Goal: Transaction & Acquisition: Book appointment/travel/reservation

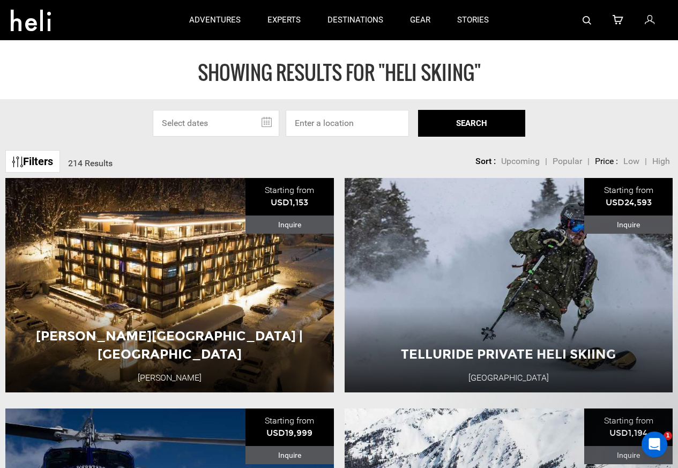
type input "Heli Skiing"
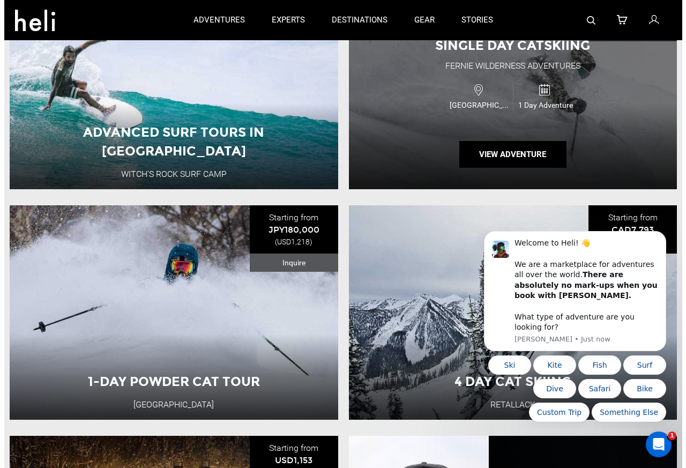
scroll to position [64, 0]
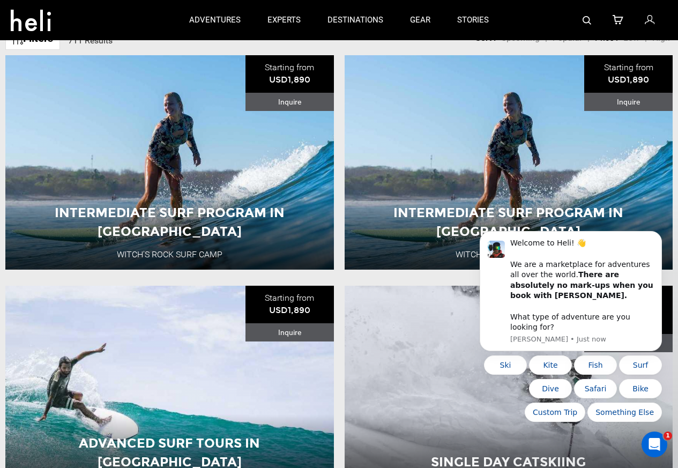
click at [589, 1] on link at bounding box center [586, 20] width 9 height 40
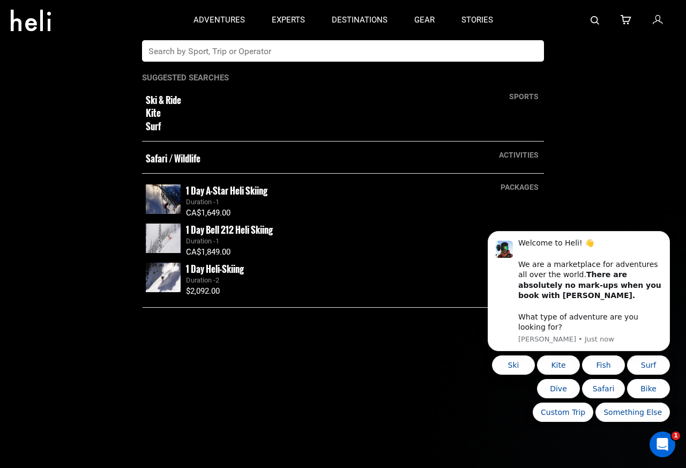
paste input "Stellar"
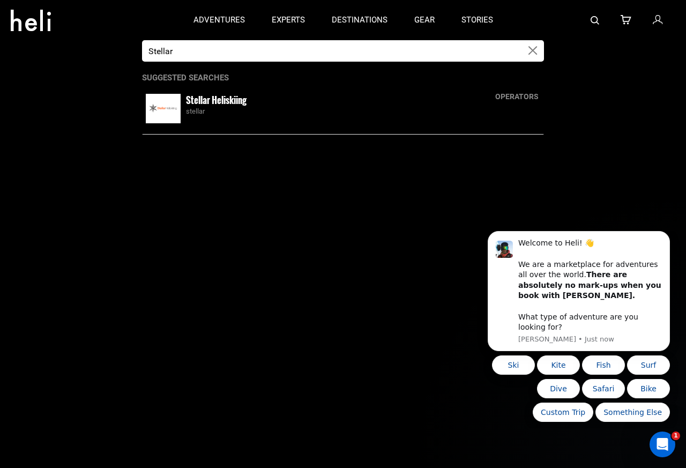
paste input "4 day s"
type input "4 day stellar"
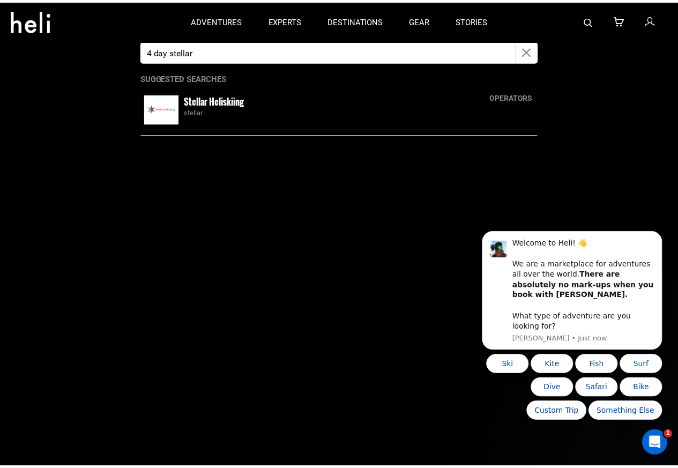
scroll to position [64, 0]
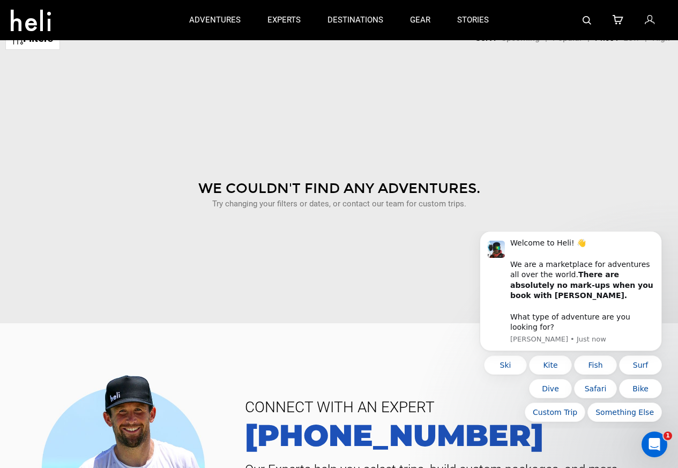
click at [218, 101] on div "We Couldn't Find Any Adventures. Try changing your filters or dates, or contact…" at bounding box center [339, 181] width 662 height 241
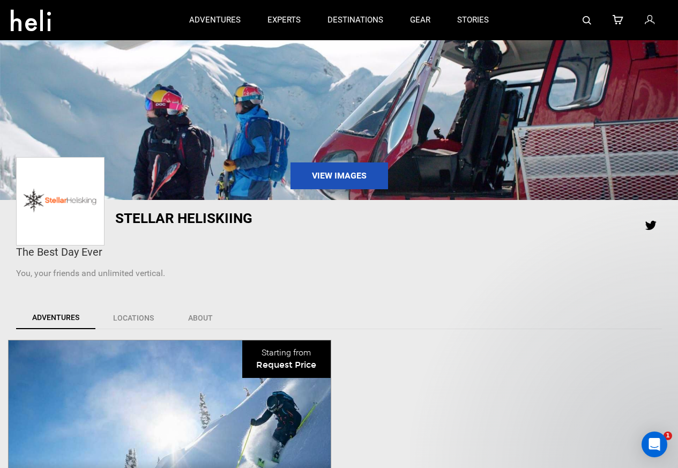
click at [594, 16] on div at bounding box center [584, 20] width 165 height 40
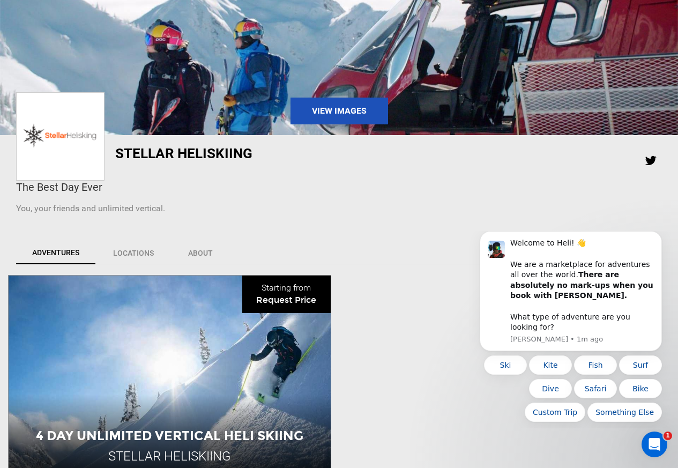
scroll to position [386, 0]
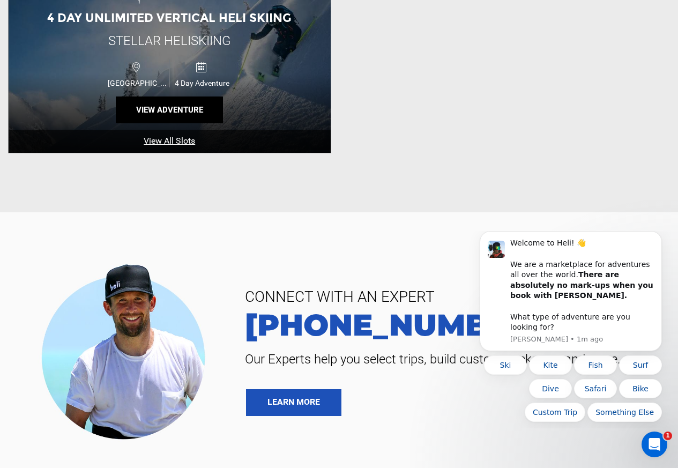
click at [116, 125] on div "4 Day Unlimited Vertical Heli Skiing Stellar Heliskiing Canada 4 Day Adventure …" at bounding box center [170, 53] width 322 height 198
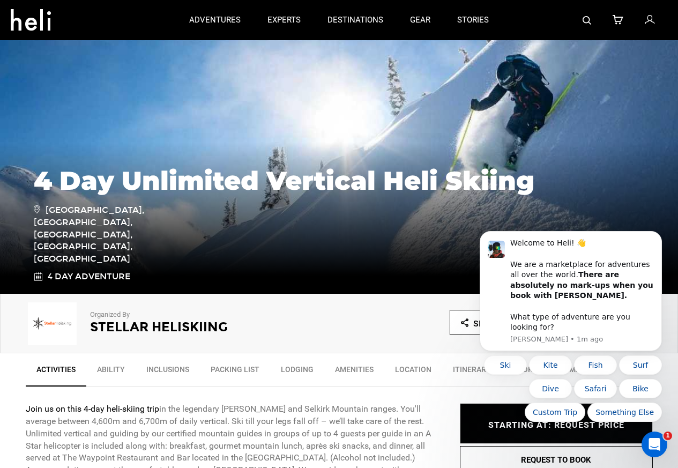
scroll to position [321, 0]
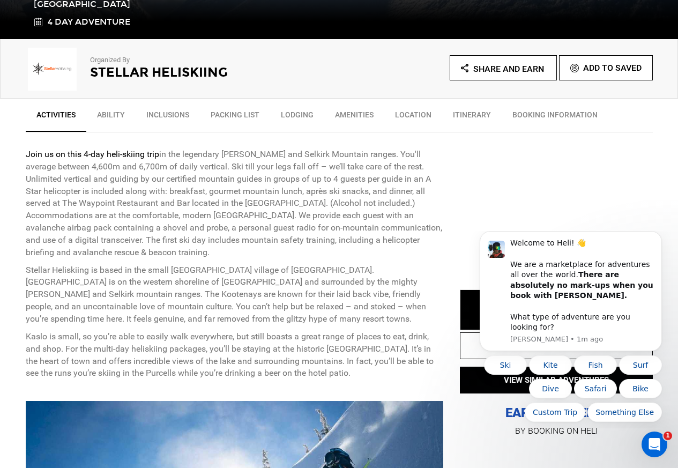
click at [538, 123] on link "BOOKING INFORMATION" at bounding box center [555, 117] width 107 height 27
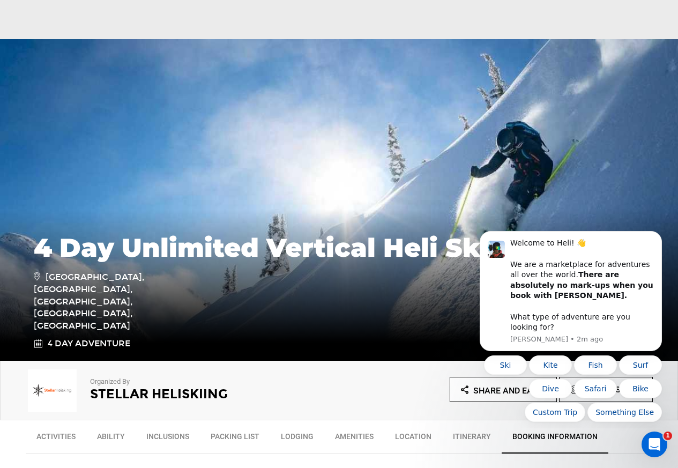
scroll to position [193, 0]
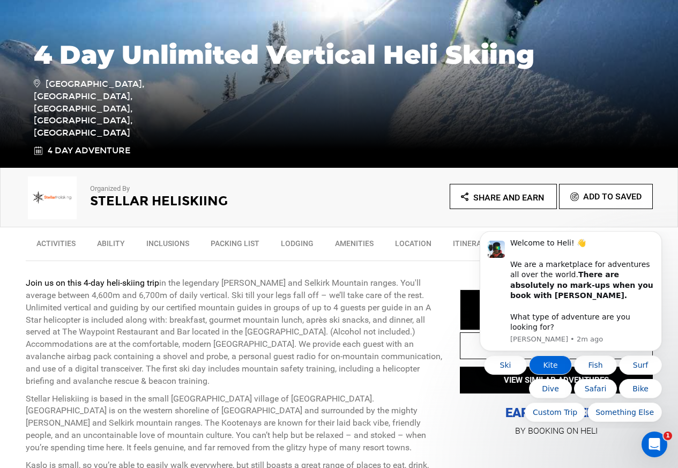
click at [553, 357] on button "Kite" at bounding box center [550, 364] width 43 height 19
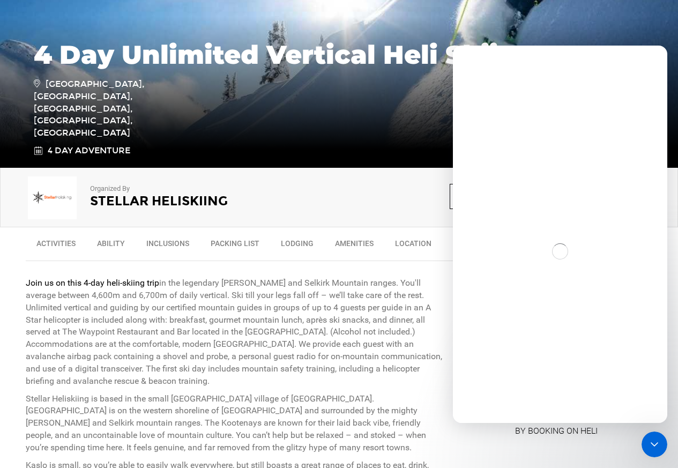
scroll to position [0, 0]
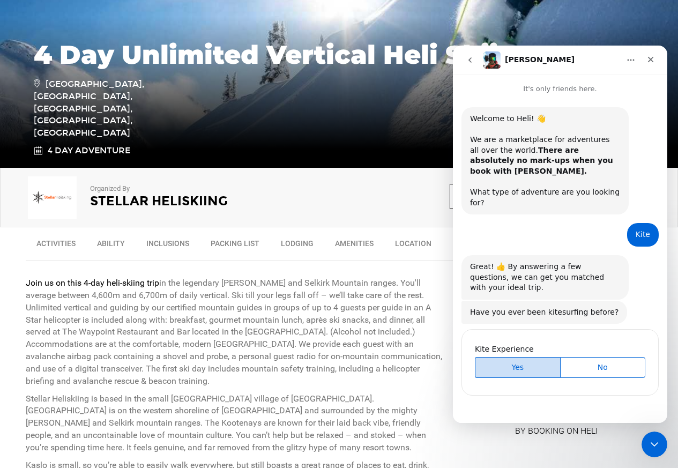
click at [475, 358] on button "Yes" at bounding box center [517, 367] width 85 height 21
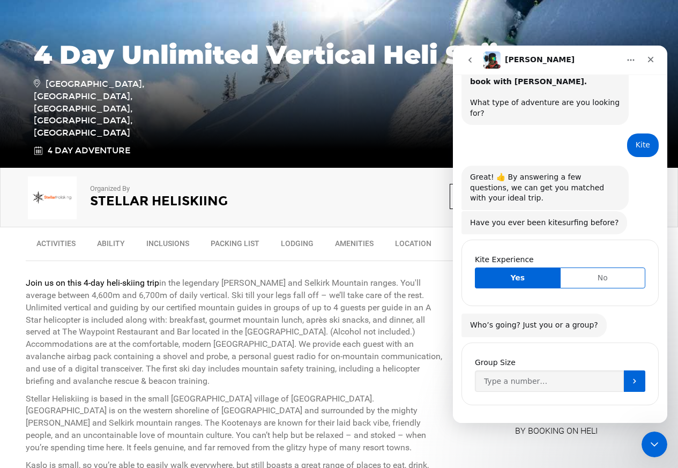
scroll to position [90, 0]
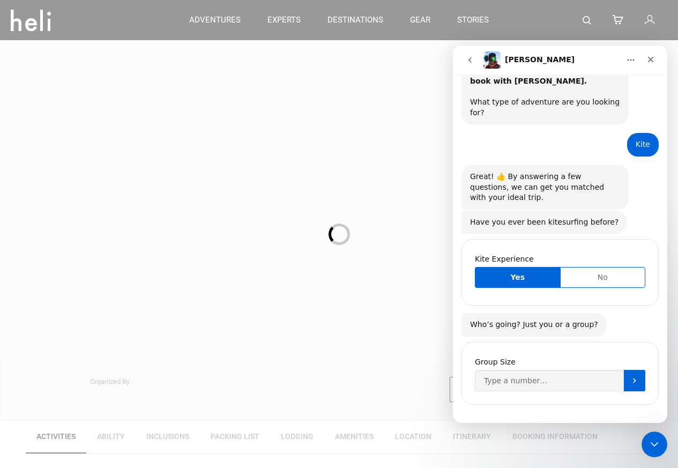
scroll to position [193, 0]
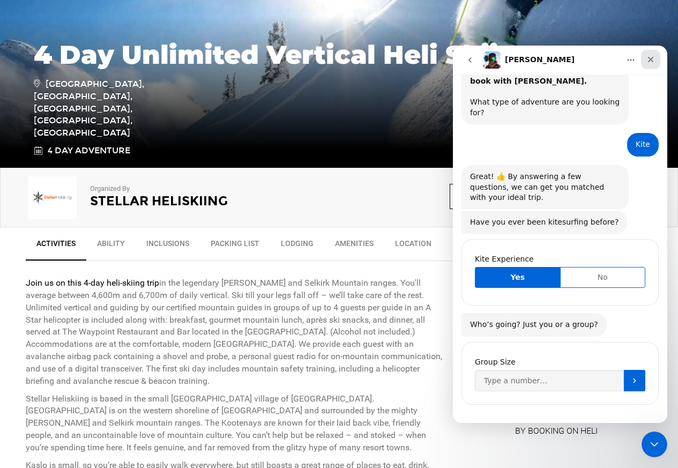
click at [641, 58] on div "Close" at bounding box center [650, 59] width 19 height 19
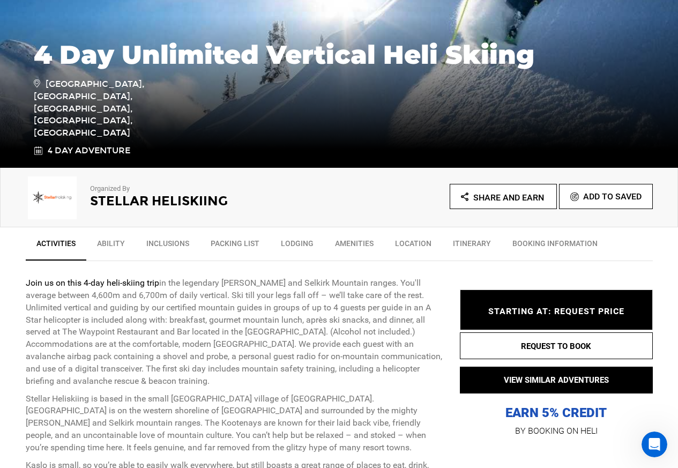
scroll to position [90, 0]
click at [581, 19] on div "4 Day Unlimited Vertical Heli Skiing Kaslo Hotel, Front Street, Kaslo, BC, Cana…" at bounding box center [339, 87] width 678 height 161
click at [585, 19] on div "4 Day Unlimited Vertical Heli Skiing Kaslo Hotel, Front Street, Kaslo, BC, Cana…" at bounding box center [339, 87] width 678 height 161
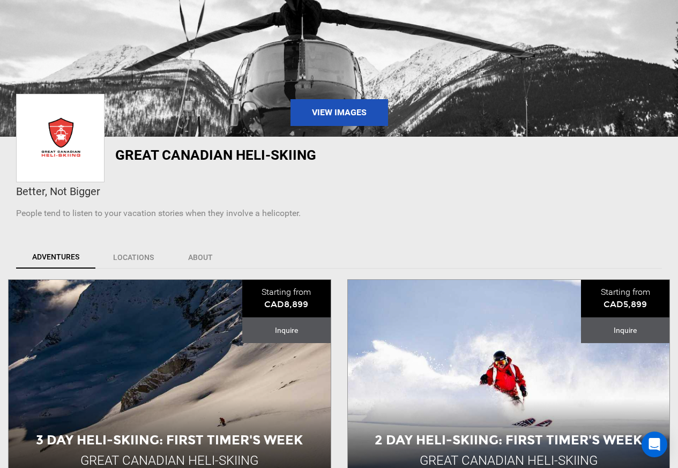
scroll to position [321, 0]
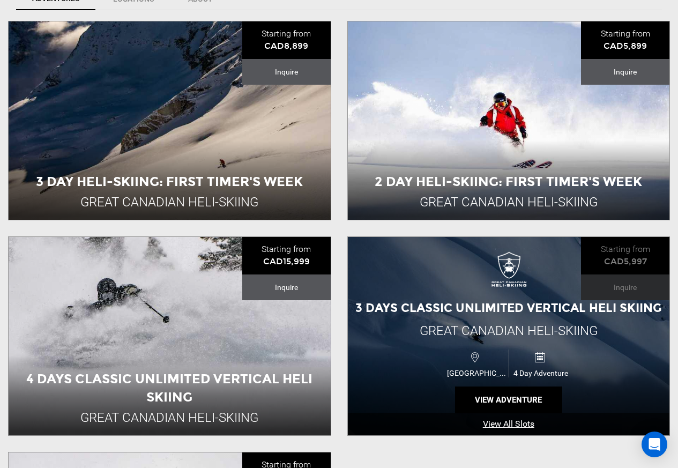
click at [464, 377] on div "[GEOGRAPHIC_DATA]" at bounding box center [476, 363] width 64 height 28
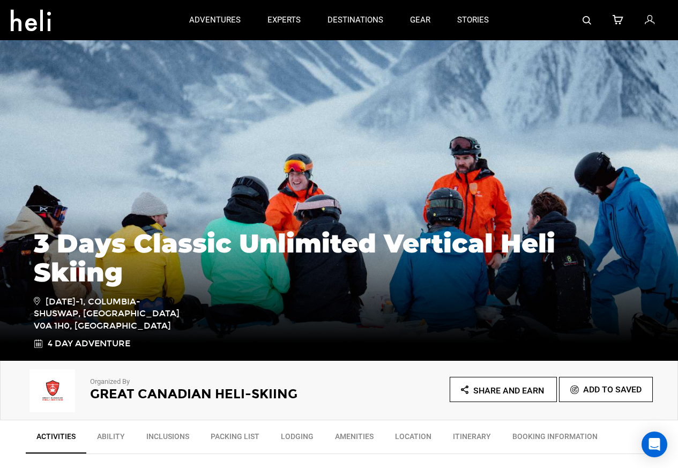
click at [498, 404] on div "Share and Earn Add To Saved" at bounding box center [495, 392] width 313 height 31
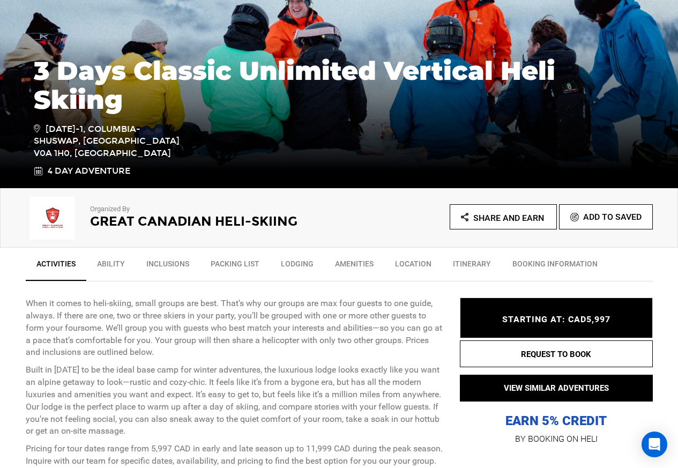
scroll to position [193, 0]
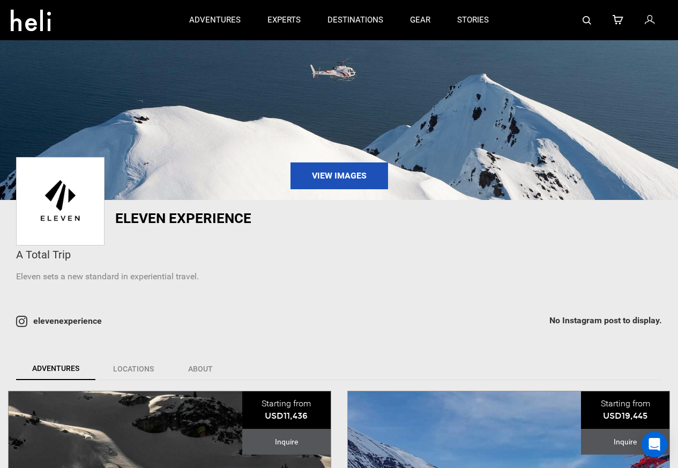
click at [588, 19] on img at bounding box center [586, 20] width 9 height 9
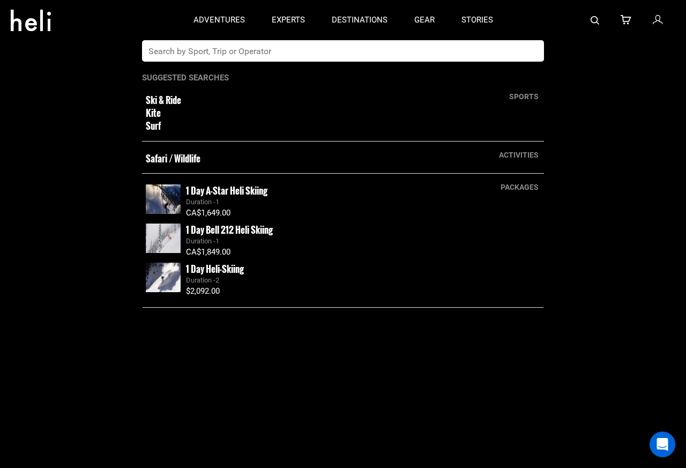
paste input "Revelstoke Lodge"
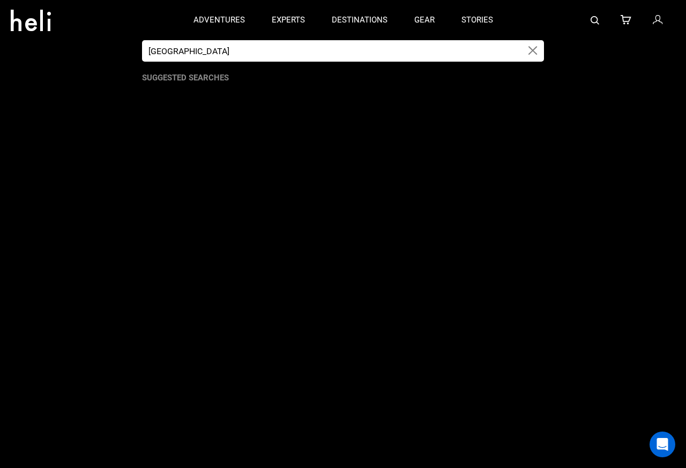
paste input "Private"
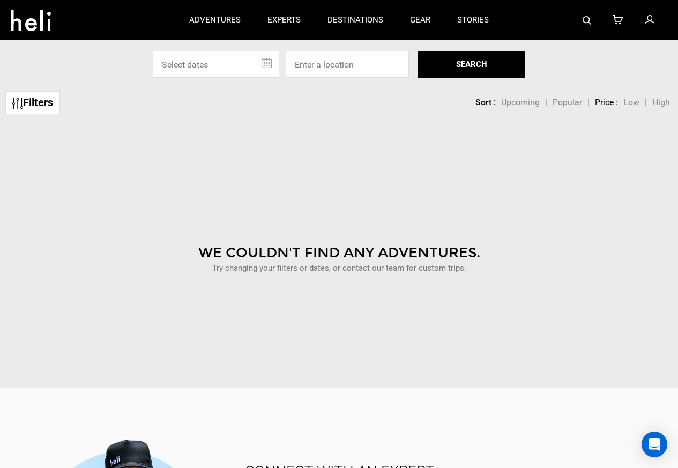
type input "private heli-skiing"
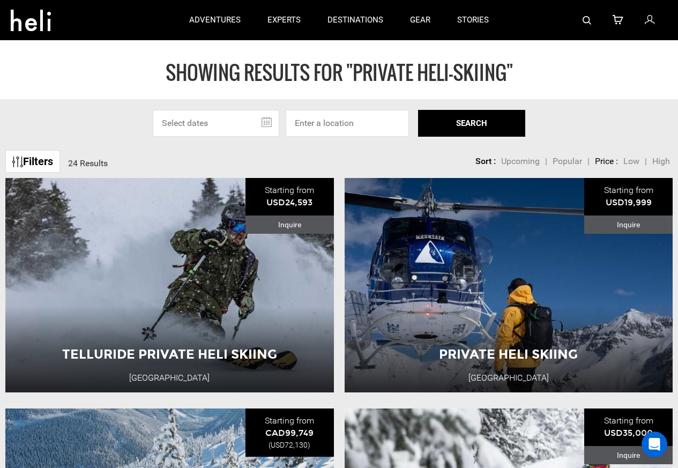
click at [582, 19] on div at bounding box center [584, 20] width 165 height 40
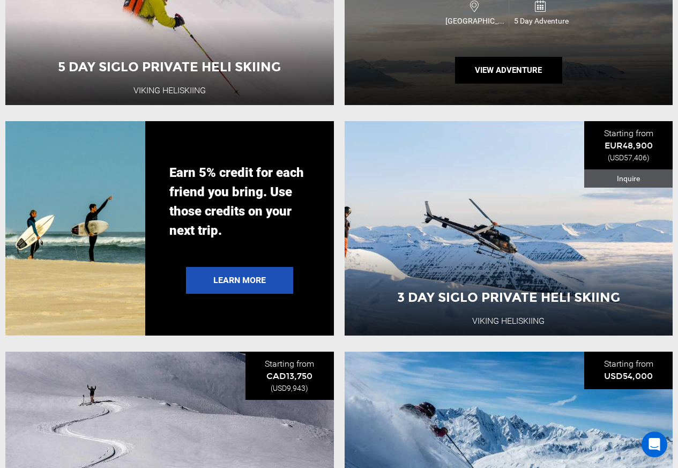
scroll to position [1672, 0]
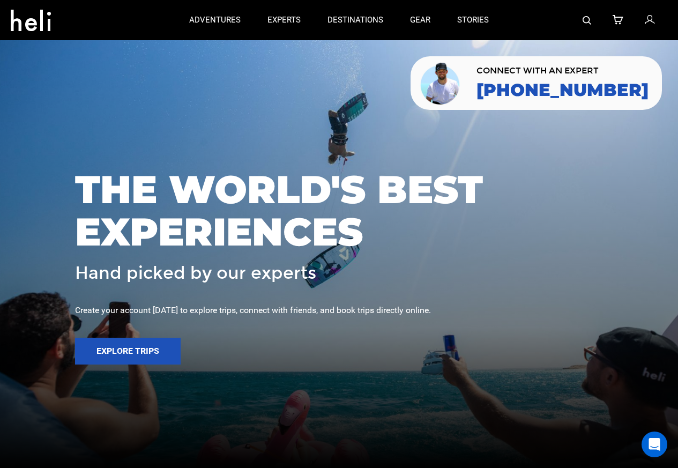
click at [587, 19] on img at bounding box center [586, 20] width 9 height 9
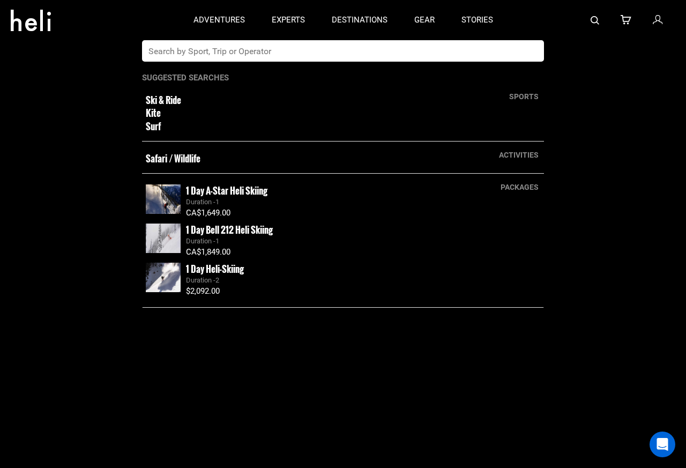
paste input "Tyax"
type input "Tyax"
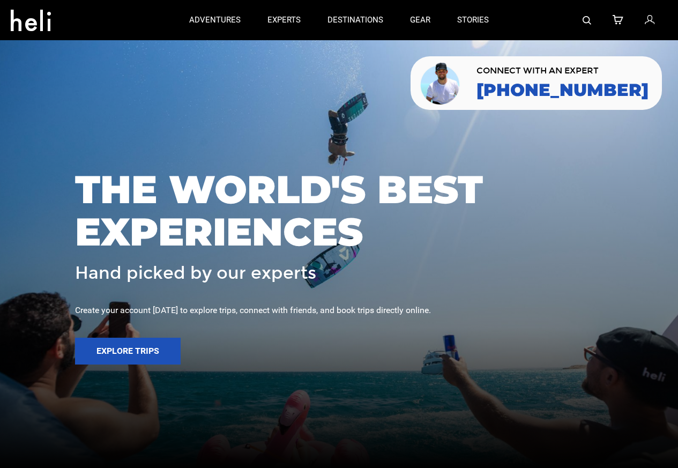
click at [672, 7] on div "adventures experts destinations gear stories search cart sign in" at bounding box center [339, 20] width 672 height 40
click at [587, 19] on img at bounding box center [586, 20] width 9 height 9
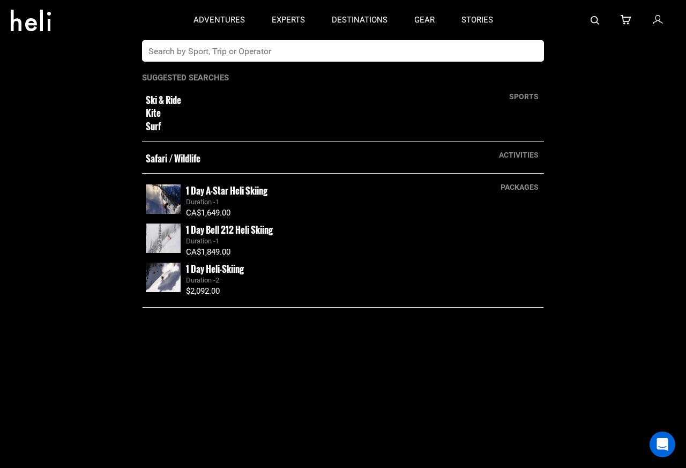
paste input "Tyax"
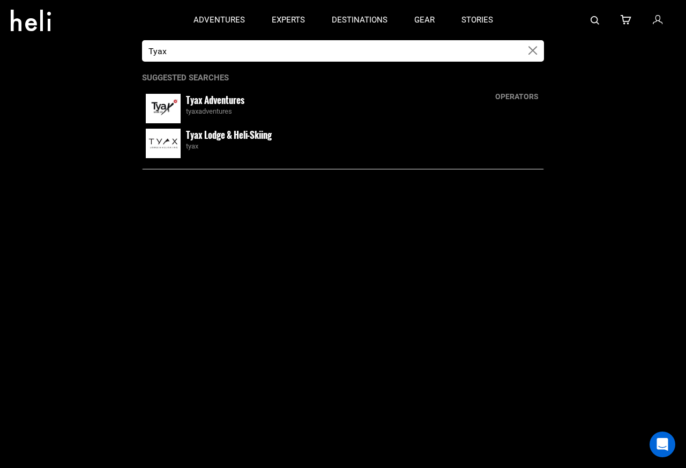
type input "Tyax"
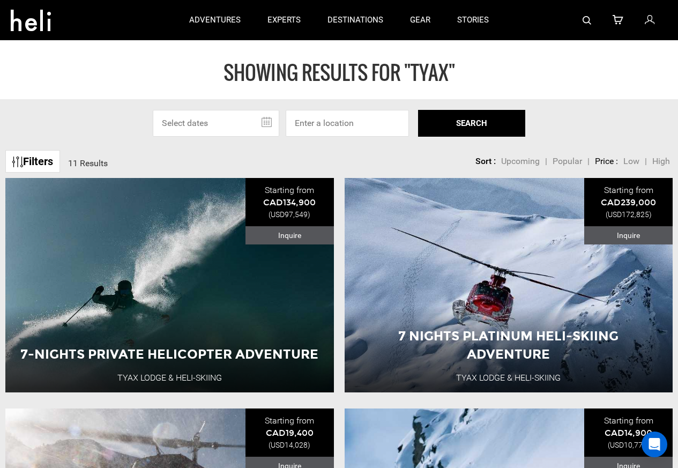
click at [242, 136] on input "text" at bounding box center [216, 123] width 126 height 27
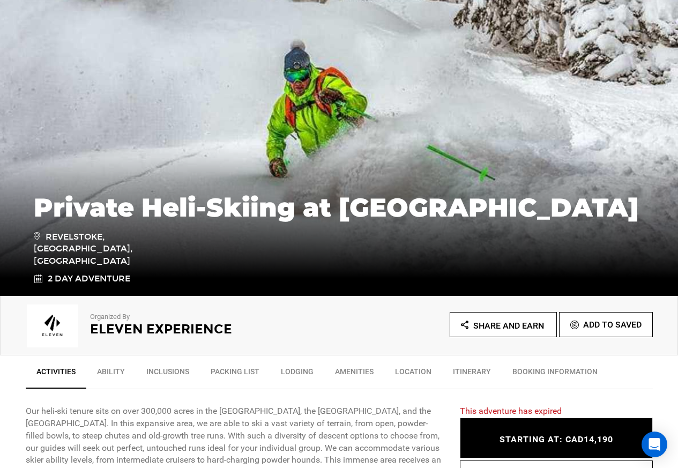
scroll to position [321, 0]
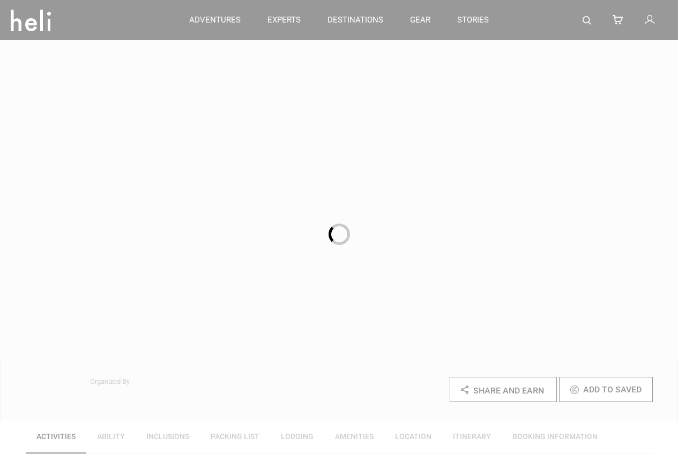
click at [588, 18] on img at bounding box center [586, 20] width 9 height 9
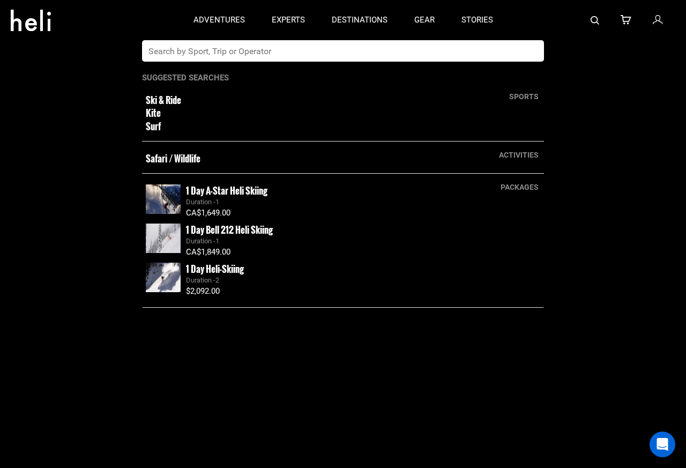
click at [671, 6] on div at bounding box center [590, 20] width 169 height 40
click at [528, 51] on button "button" at bounding box center [533, 50] width 22 height 21
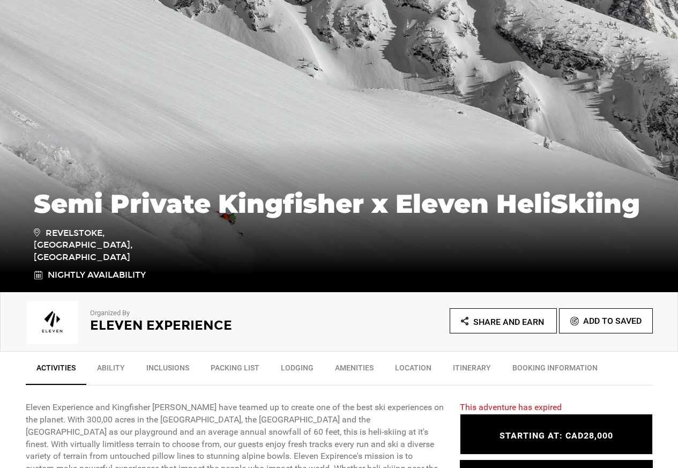
scroll to position [321, 0]
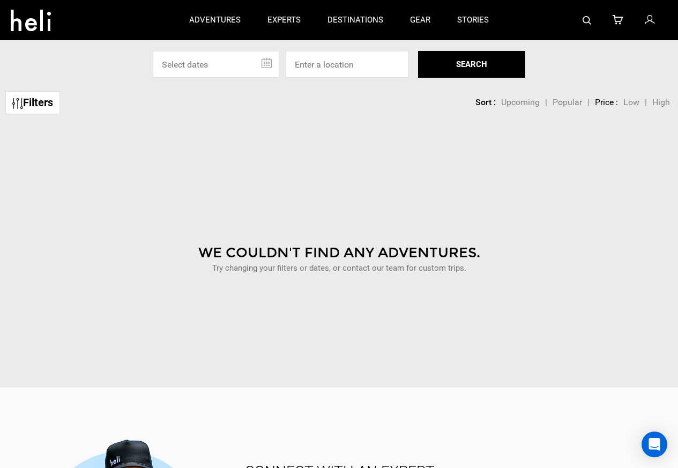
type input "revelstoke private heli-skiing"
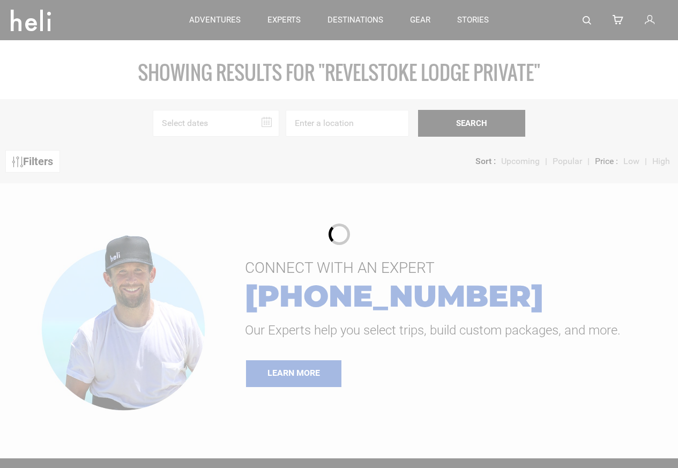
type input "revelstoke lodge private"
